Goal: Transaction & Acquisition: Purchase product/service

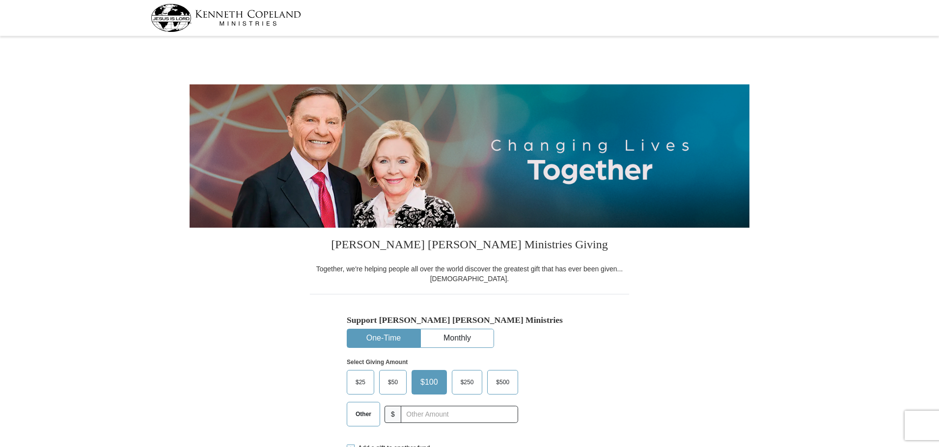
select select "AR"
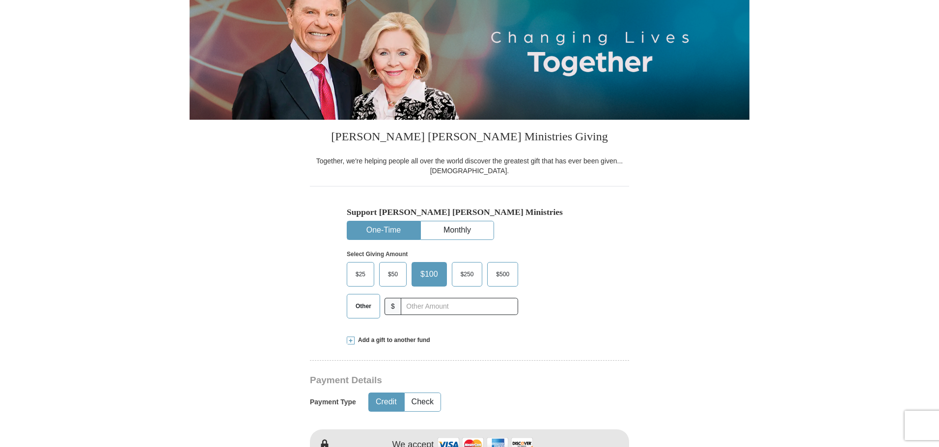
scroll to position [147, 0]
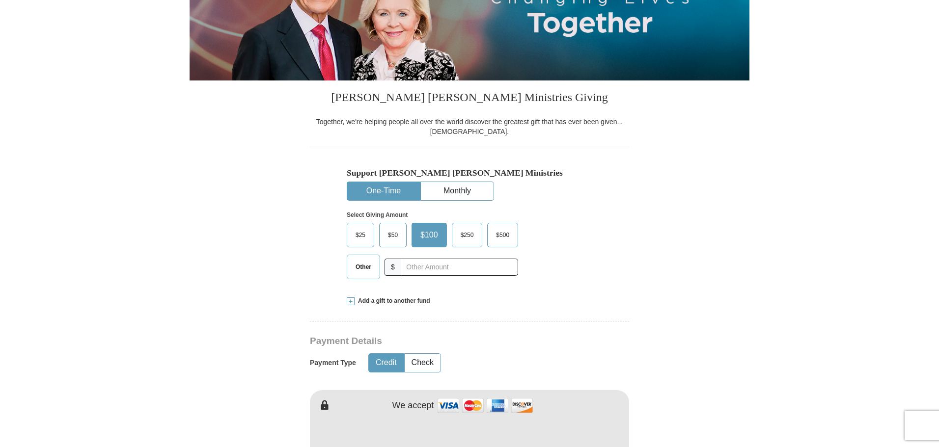
click at [366, 266] on span "Other" at bounding box center [364, 267] width 26 height 15
click at [0, 0] on input "Other" at bounding box center [0, 0] width 0 height 0
type input "370.00"
click at [633, 221] on form "[PERSON_NAME] [PERSON_NAME] Ministries Giving Together, we're helping people al…" at bounding box center [470, 425] width 560 height 1066
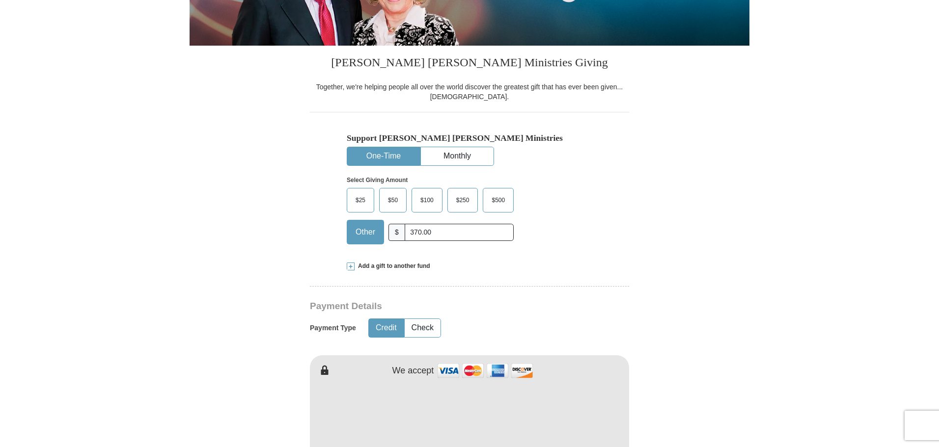
scroll to position [295, 0]
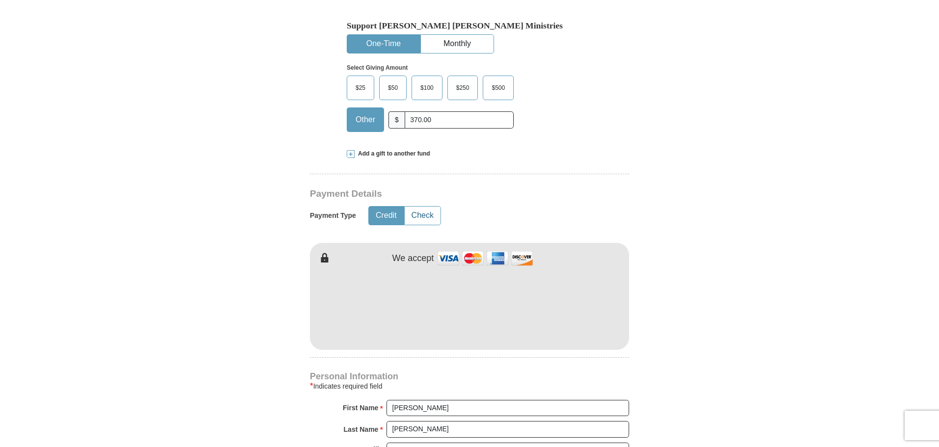
click at [420, 215] on button "Check" at bounding box center [423, 216] width 36 height 18
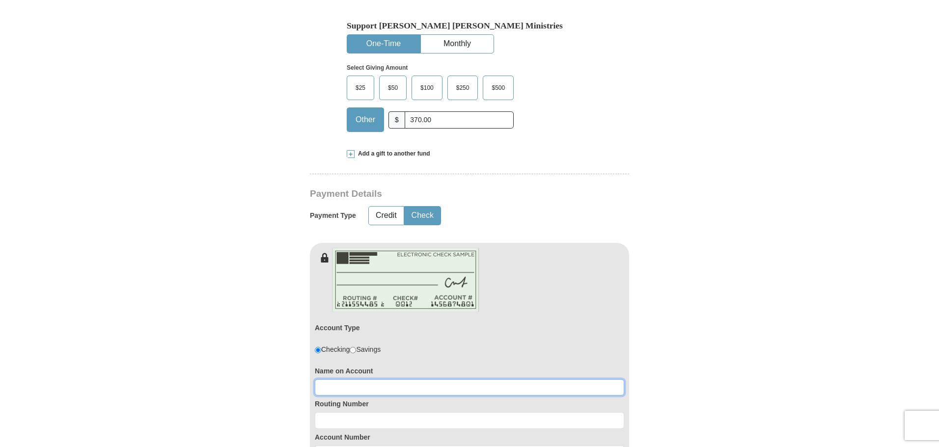
click at [378, 386] on input at bounding box center [469, 388] width 309 height 17
type input "[PERSON_NAME] or [PERSON_NAME]"
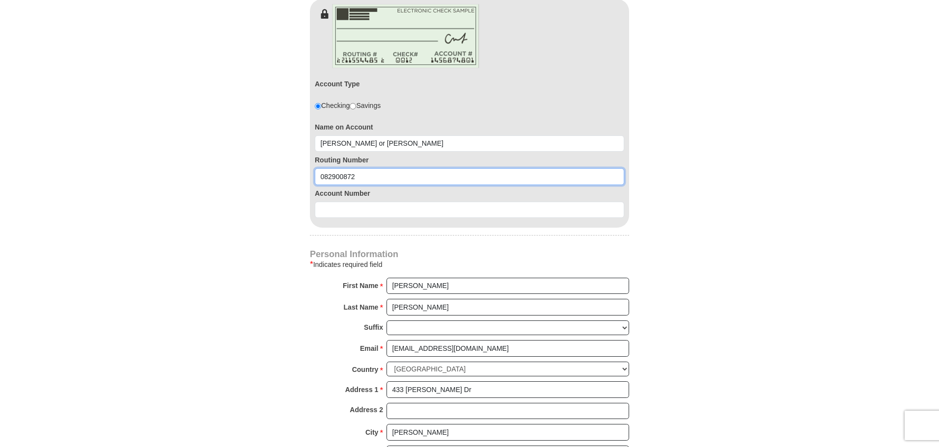
scroll to position [540, 0]
type input "082900872"
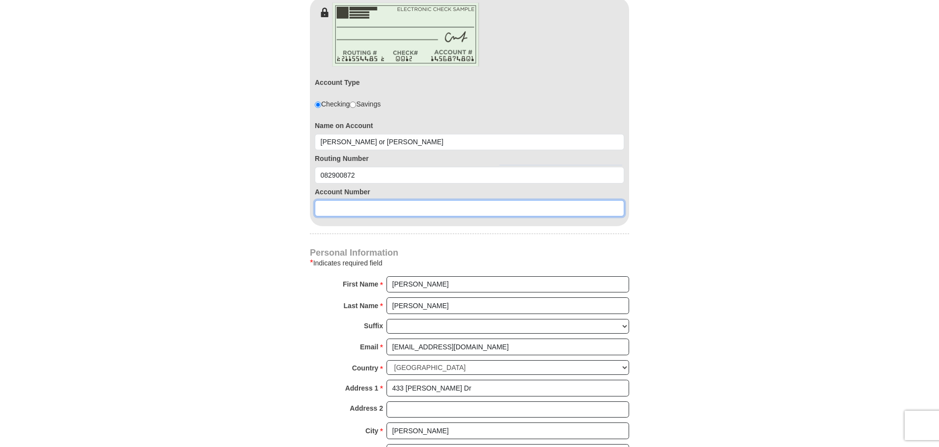
click at [351, 207] on input at bounding box center [469, 208] width 309 height 17
type input "80579823"
click at [198, 230] on form "[PERSON_NAME] [PERSON_NAME] Ministries Giving Together, we're helping people al…" at bounding box center [470, 93] width 560 height 1188
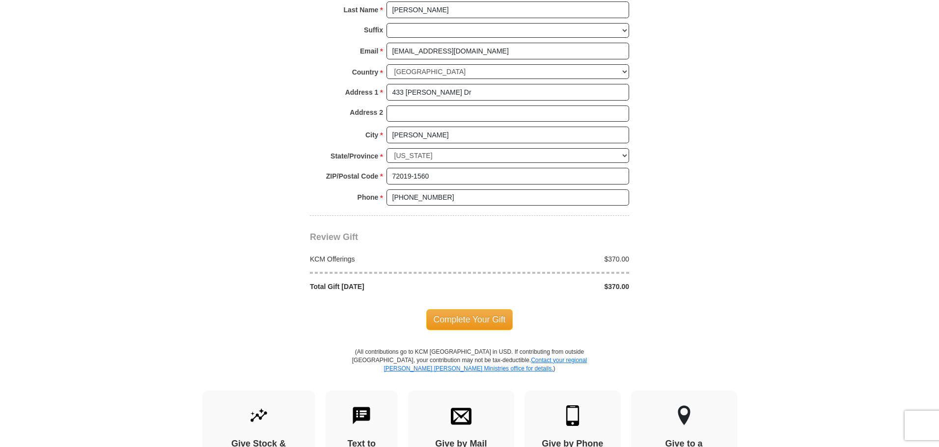
scroll to position [884, 0]
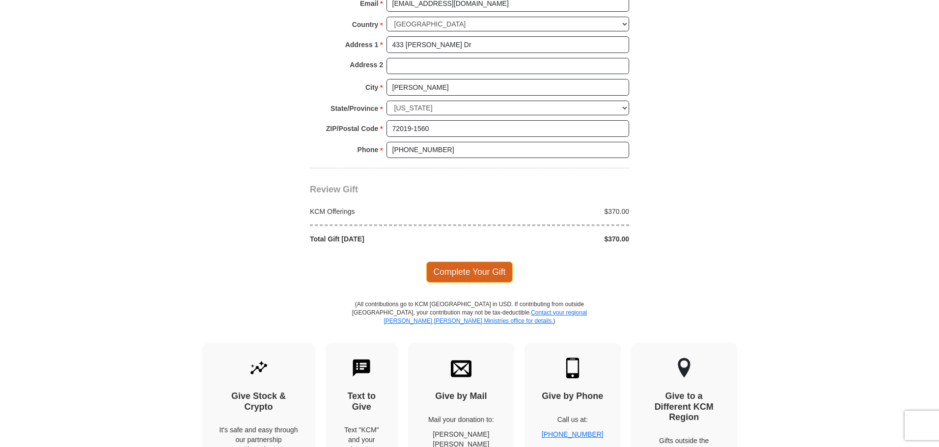
click at [473, 272] on span "Complete Your Gift" at bounding box center [469, 272] width 87 height 21
